Goal: Task Accomplishment & Management: Manage account settings

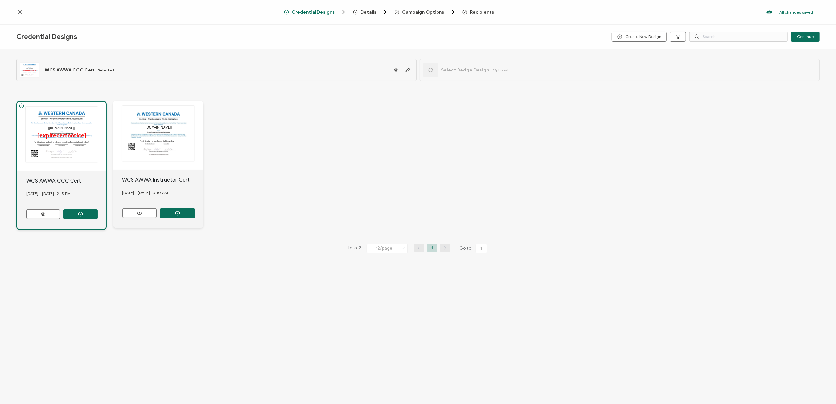
click at [474, 10] on span "Recipients" at bounding box center [482, 12] width 24 height 5
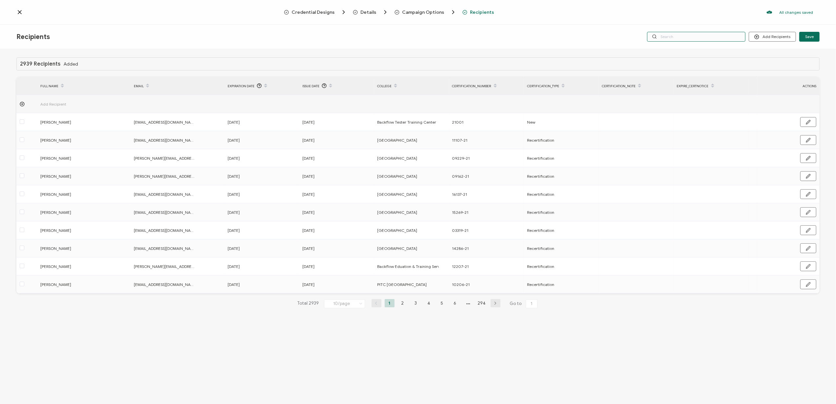
click at [675, 36] on input "text" at bounding box center [696, 37] width 98 height 10
type input "cia"
click at [692, 36] on input "cia" at bounding box center [696, 37] width 98 height 10
type input "ciaran"
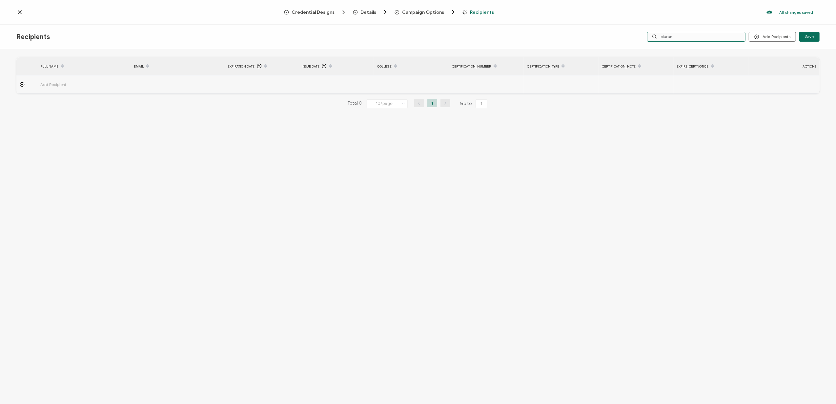
drag, startPoint x: 687, startPoint y: 33, endPoint x: 634, endPoint y: 45, distance: 54.1
click at [634, 45] on div "Recipients Add Recipients Upload Recipients Import From Recipients Import From …" at bounding box center [418, 37] width 836 height 25
type input "[PERSON_NAME]"
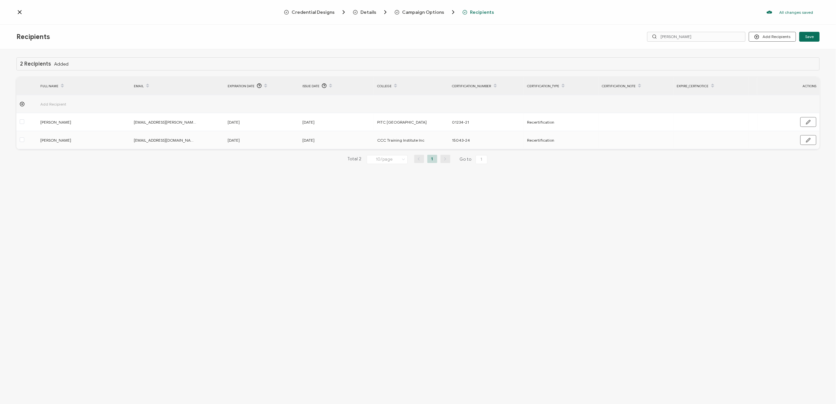
click at [19, 12] on icon at bounding box center [19, 12] width 3 height 3
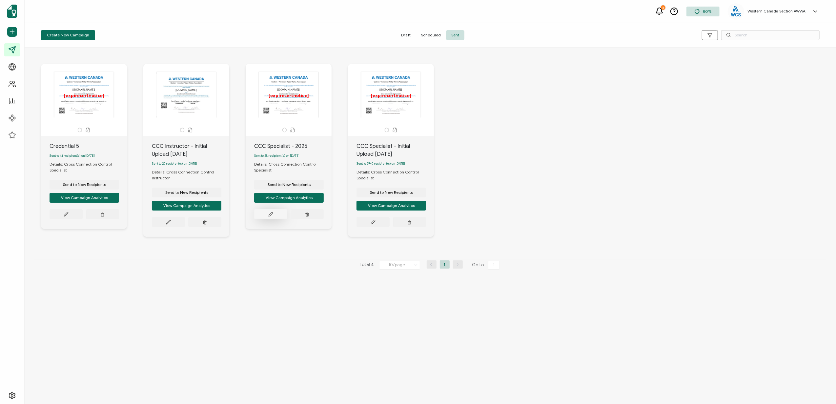
click at [83, 216] on button at bounding box center [66, 214] width 33 height 10
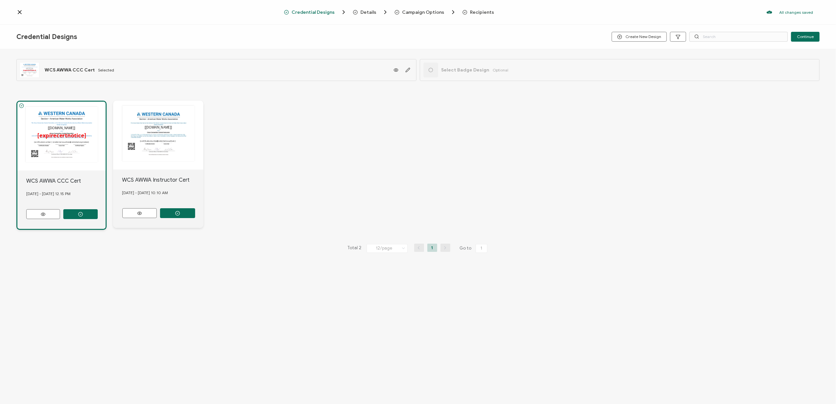
click at [474, 13] on span "Recipients" at bounding box center [482, 12] width 24 height 5
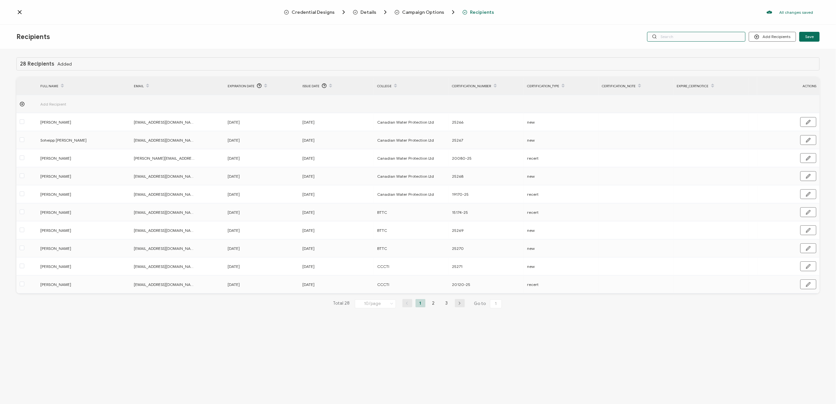
click at [675, 37] on input "text" at bounding box center [696, 37] width 98 height 10
type input "cia"
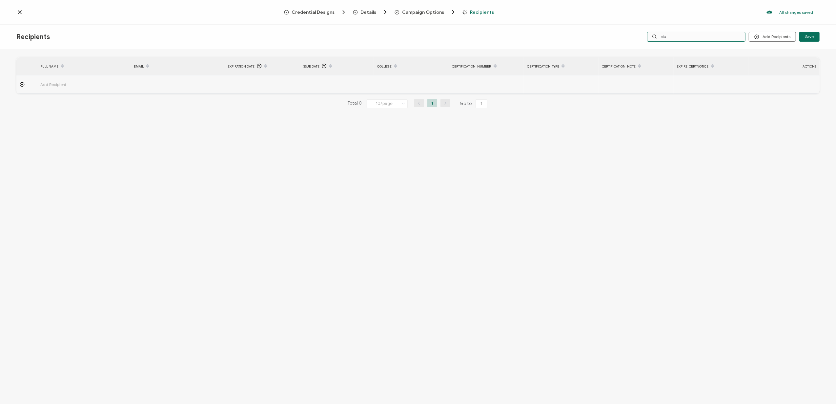
click at [675, 37] on input "cia" at bounding box center [696, 37] width 98 height 10
type input "c"
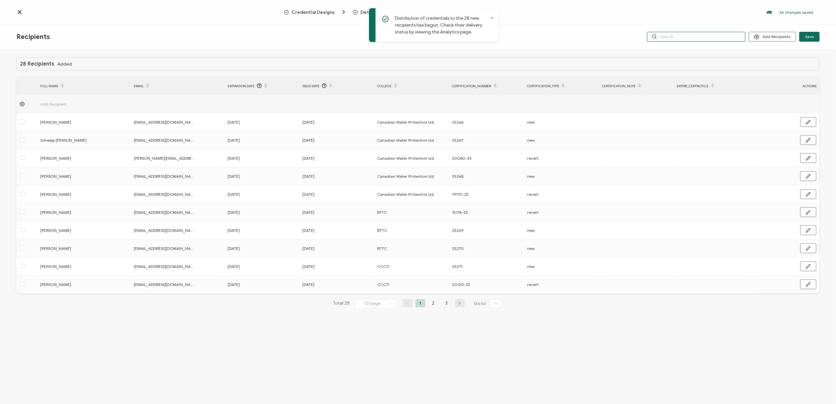
click at [675, 37] on input "text" at bounding box center [696, 37] width 98 height 10
type input "[PERSON_NAME]"
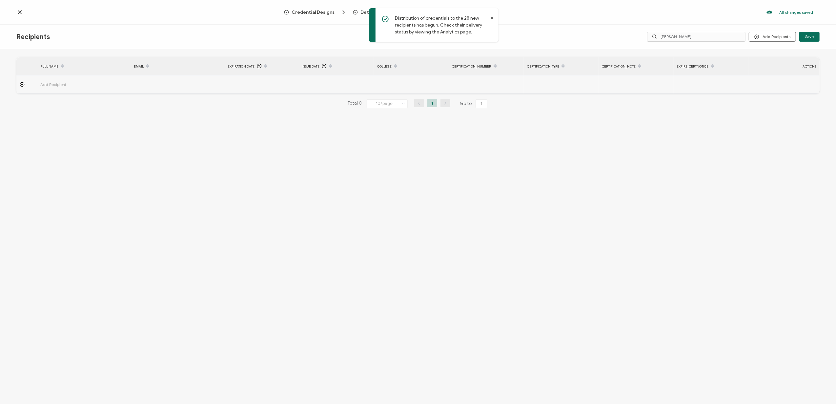
click at [16, 11] on icon at bounding box center [19, 12] width 7 height 7
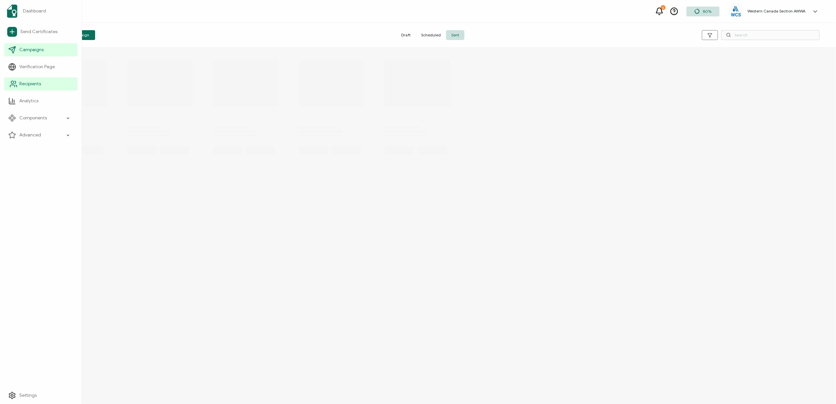
click at [27, 84] on span "Recipients" at bounding box center [30, 84] width 22 height 7
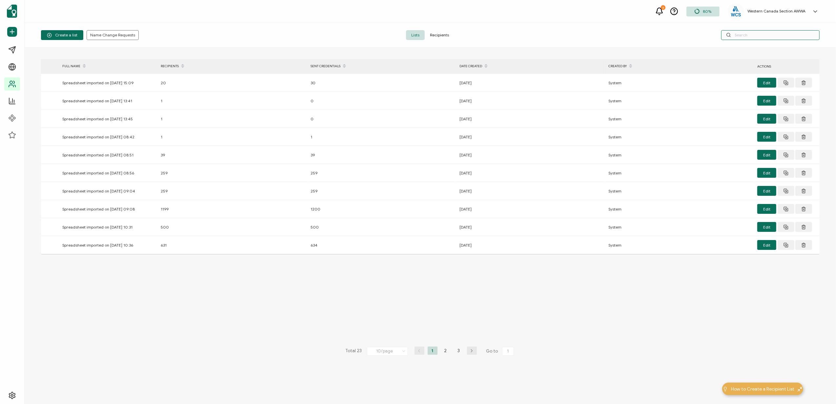
click at [741, 35] on input "text" at bounding box center [771, 35] width 98 height 10
click at [432, 35] on span "Recipients" at bounding box center [440, 35] width 30 height 10
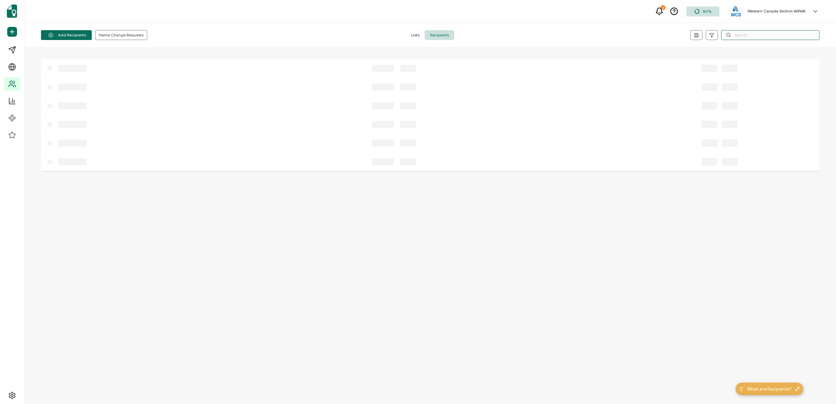
click at [734, 36] on input "text" at bounding box center [771, 35] width 98 height 10
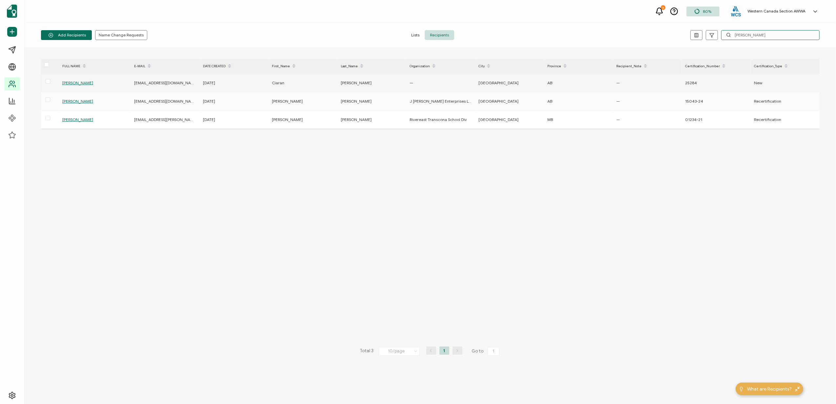
type input "[PERSON_NAME]"
click at [75, 82] on span "[PERSON_NAME]" at bounding box center [77, 82] width 31 height 5
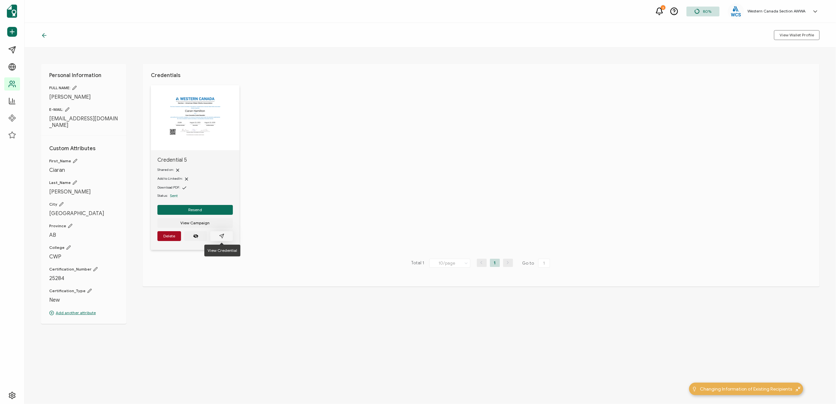
click at [225, 237] on button "button" at bounding box center [221, 236] width 23 height 10
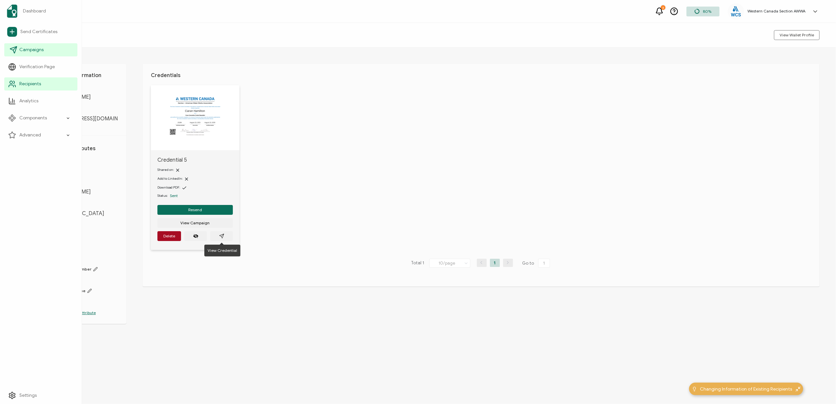
click at [33, 49] on span "Campaigns" at bounding box center [31, 50] width 24 height 7
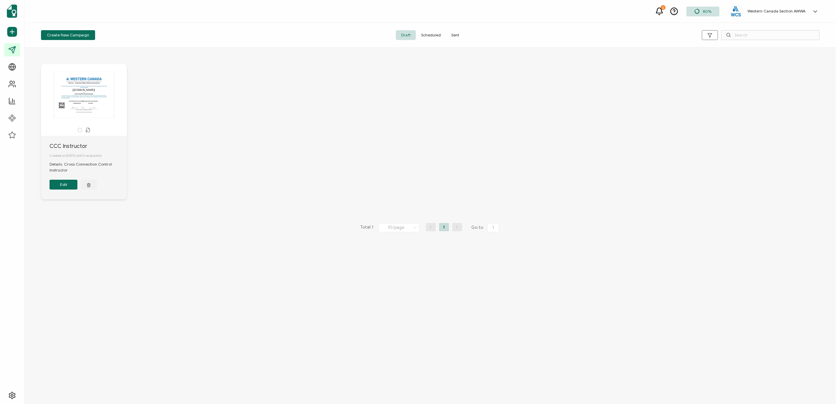
click at [454, 35] on span "Sent" at bounding box center [455, 35] width 18 height 10
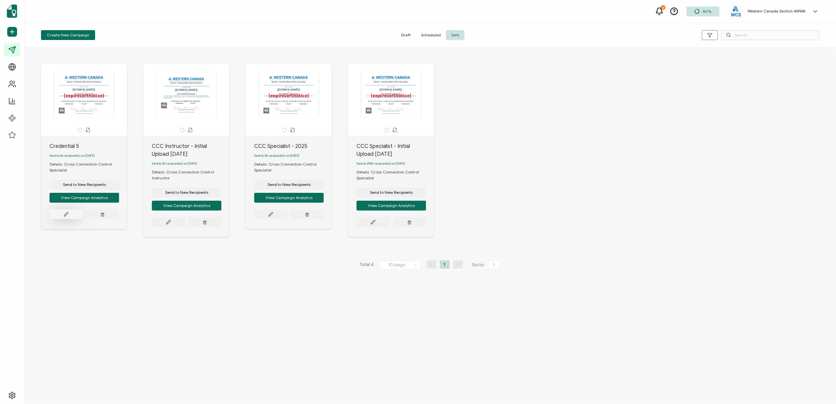
click at [63, 216] on button at bounding box center [66, 214] width 33 height 10
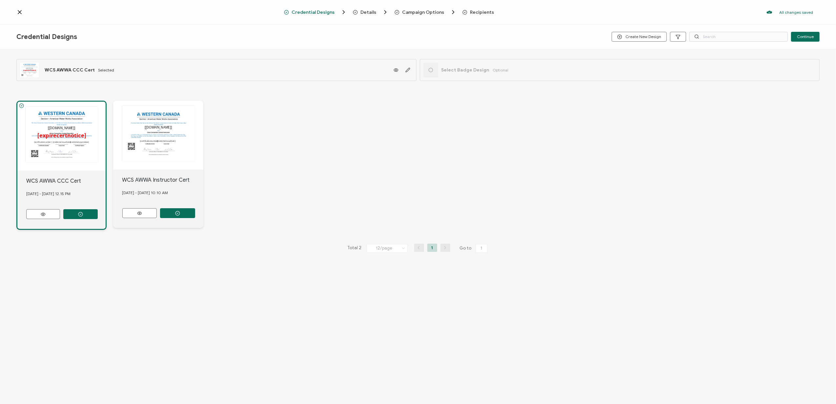
click at [477, 12] on span "Recipients" at bounding box center [482, 12] width 24 height 5
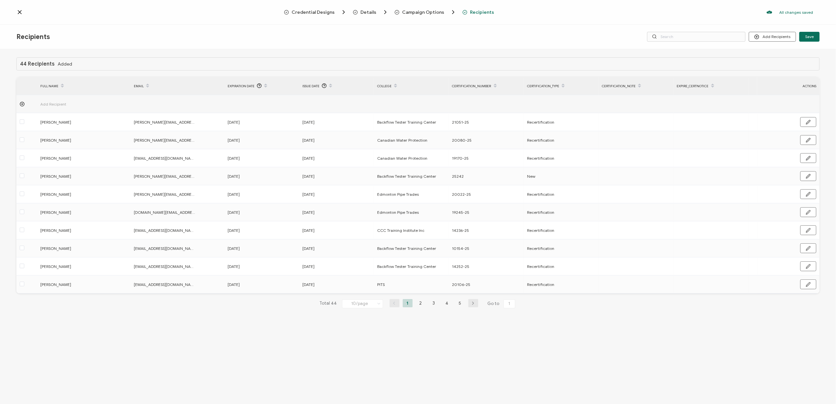
click at [19, 11] on icon at bounding box center [19, 12] width 3 height 3
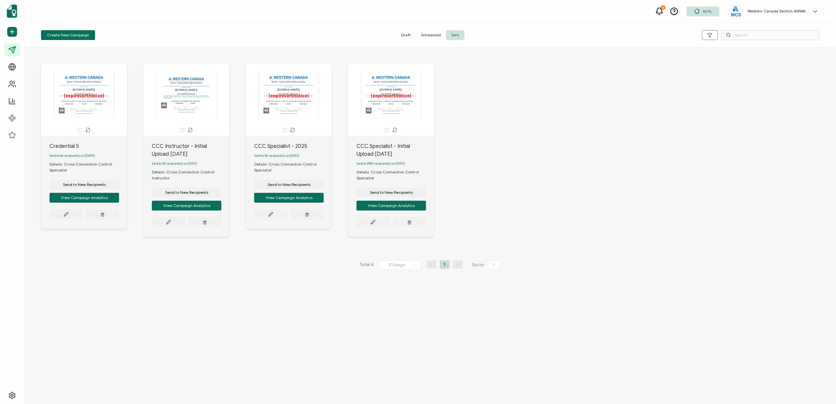
drag, startPoint x: 79, startPoint y: 281, endPoint x: 87, endPoint y: 276, distance: 9.5
click at [79, 281] on div "The recipient’s full name, which will be automatically filled based on the info…" at bounding box center [431, 226] width 812 height 357
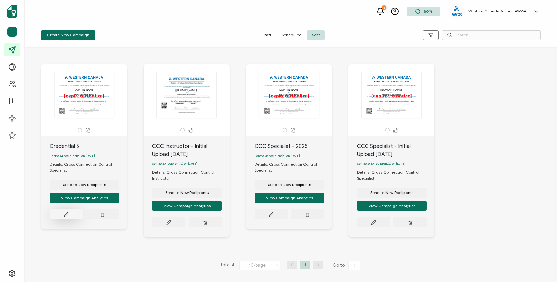
click at [68, 213] on button at bounding box center [66, 214] width 33 height 10
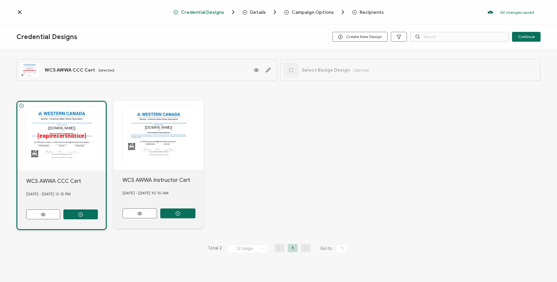
click at [297, 10] on span "Campaign Options" at bounding box center [312, 12] width 42 height 5
